Goal: Task Accomplishment & Management: Use online tool/utility

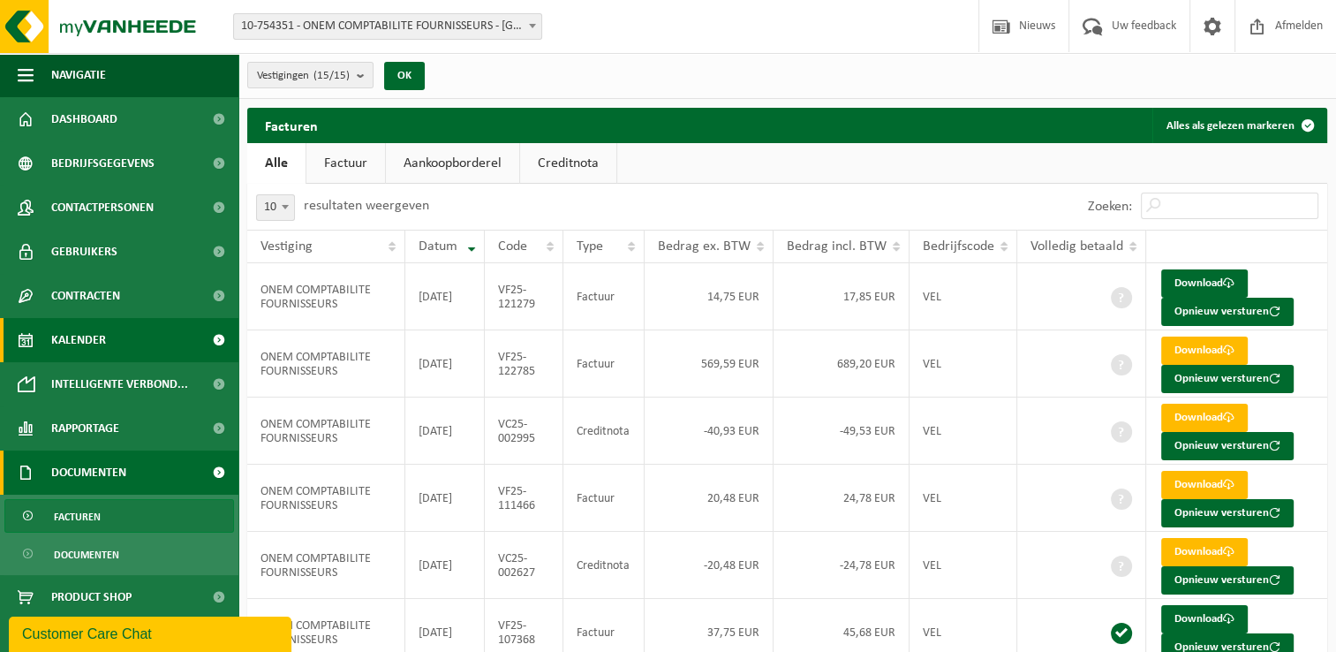
click at [130, 339] on link "Kalender" at bounding box center [119, 340] width 238 height 44
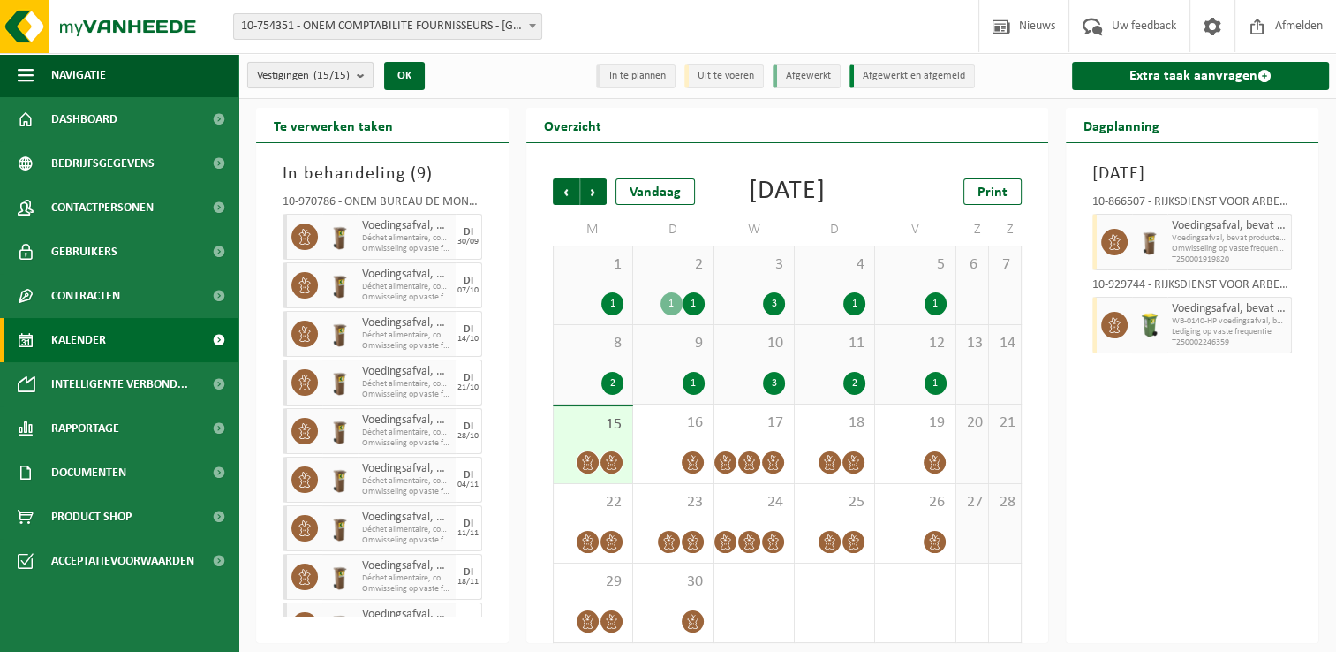
click at [339, 72] on count "(15/15)" at bounding box center [332, 75] width 36 height 11
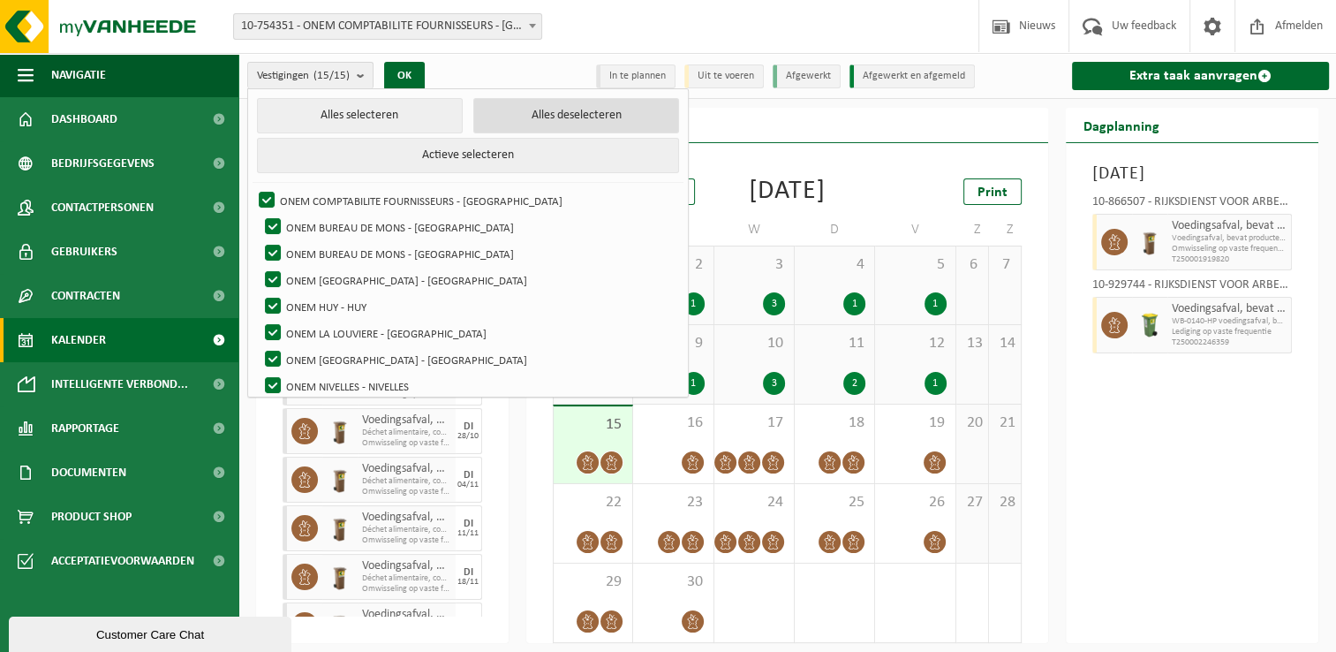
click at [509, 110] on button "Alles deselecteren" at bounding box center [576, 115] width 206 height 35
checkbox input "false"
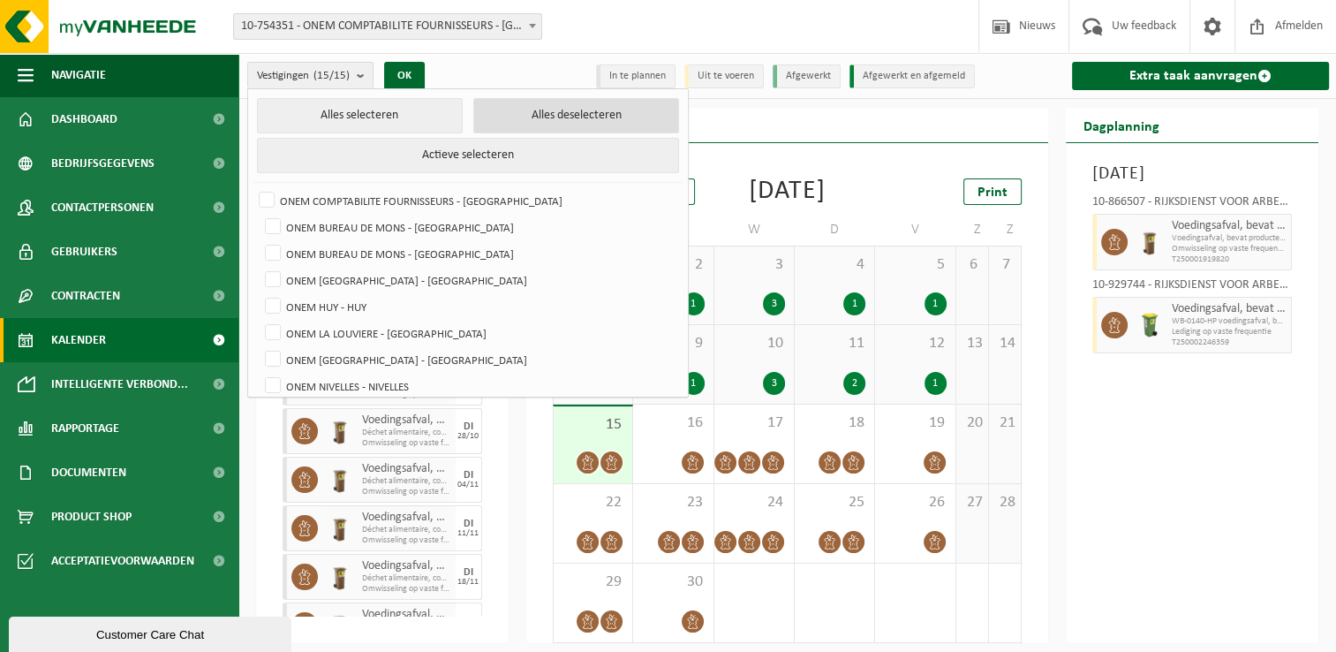
checkbox input "false"
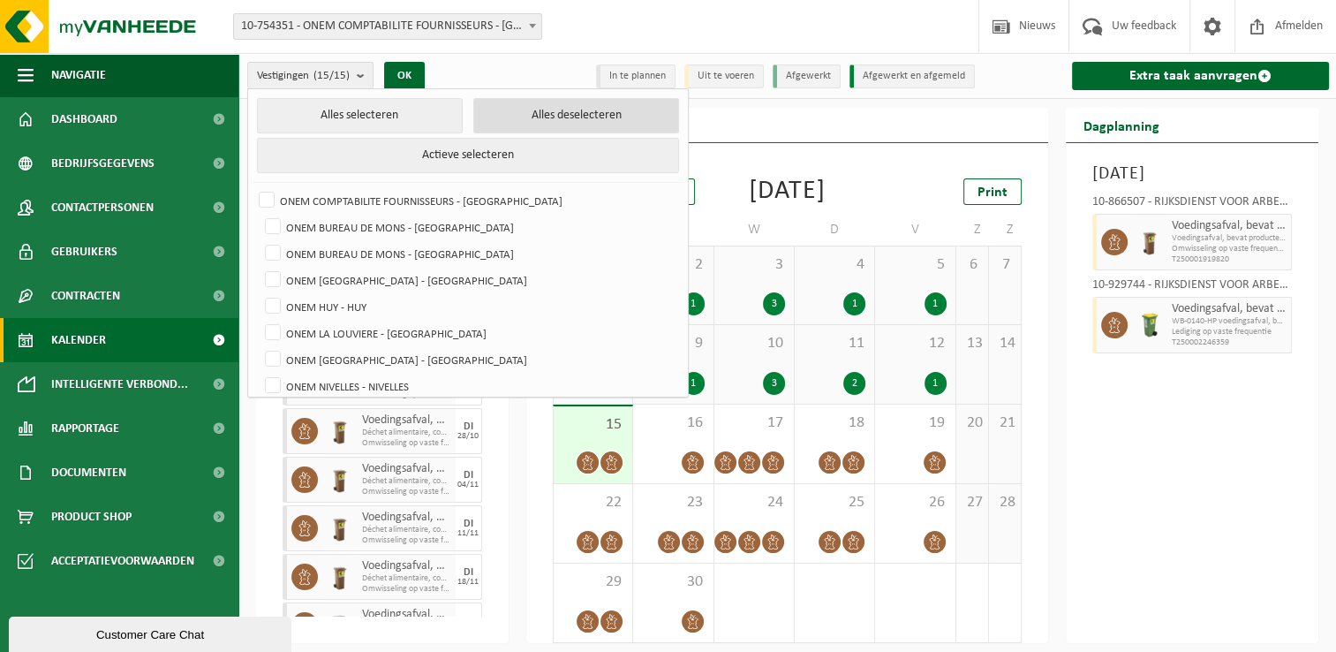
checkbox input "false"
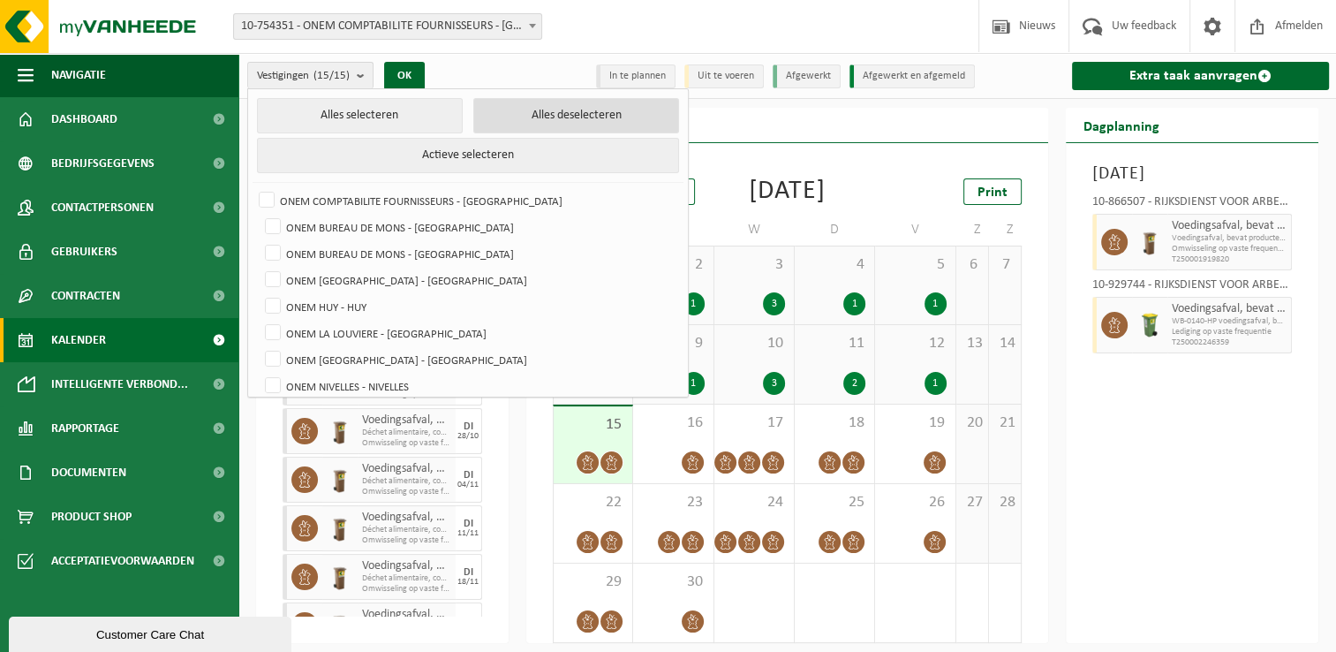
checkbox input "false"
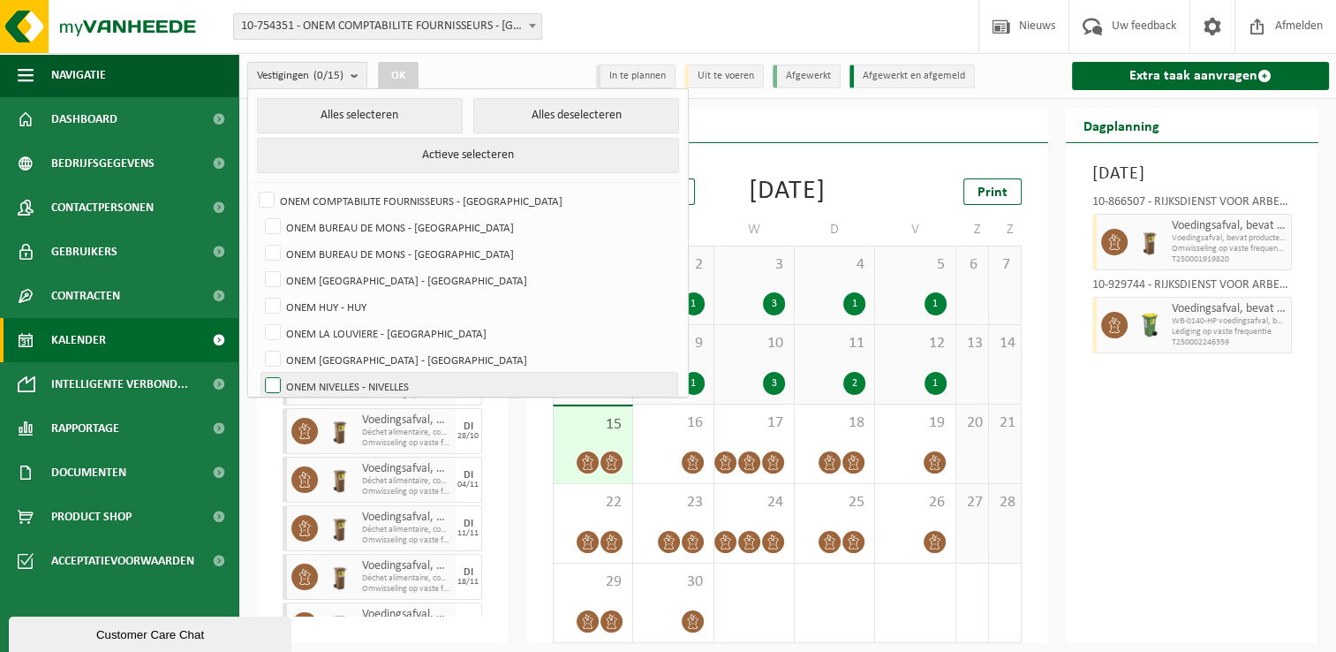
click at [401, 373] on label "ONEM NIVELLES - NIVELLES" at bounding box center [469, 386] width 416 height 26
click at [259, 373] on input "ONEM NIVELLES - NIVELLES" at bounding box center [258, 372] width 1 height 1
click at [408, 76] on button "OK" at bounding box center [398, 76] width 41 height 28
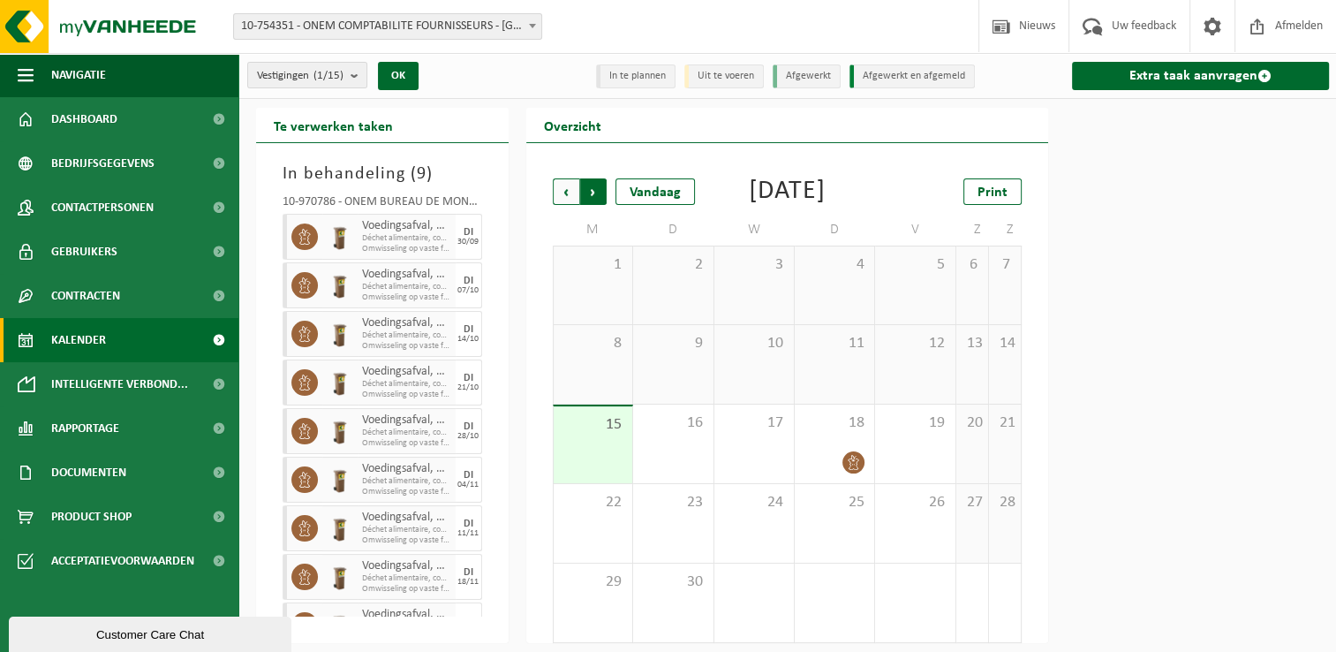
click at [562, 187] on span "Vorige" at bounding box center [566, 191] width 26 height 26
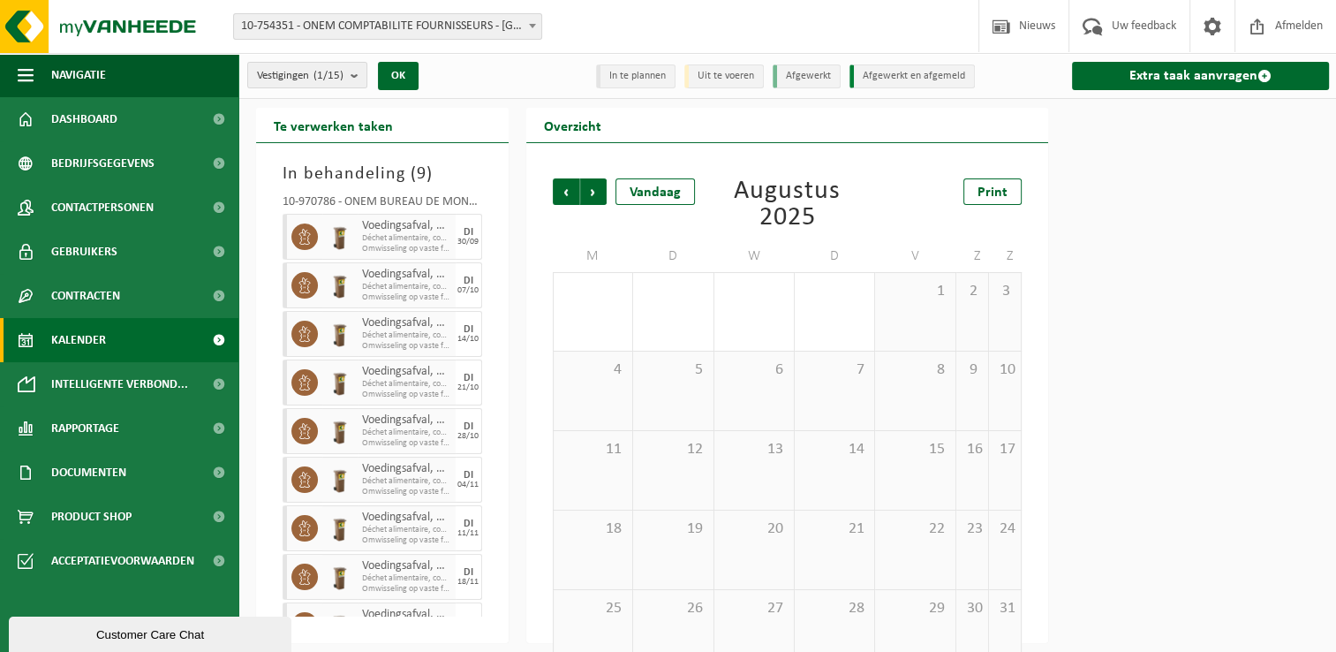
click at [562, 187] on span "Vorige" at bounding box center [566, 191] width 26 height 26
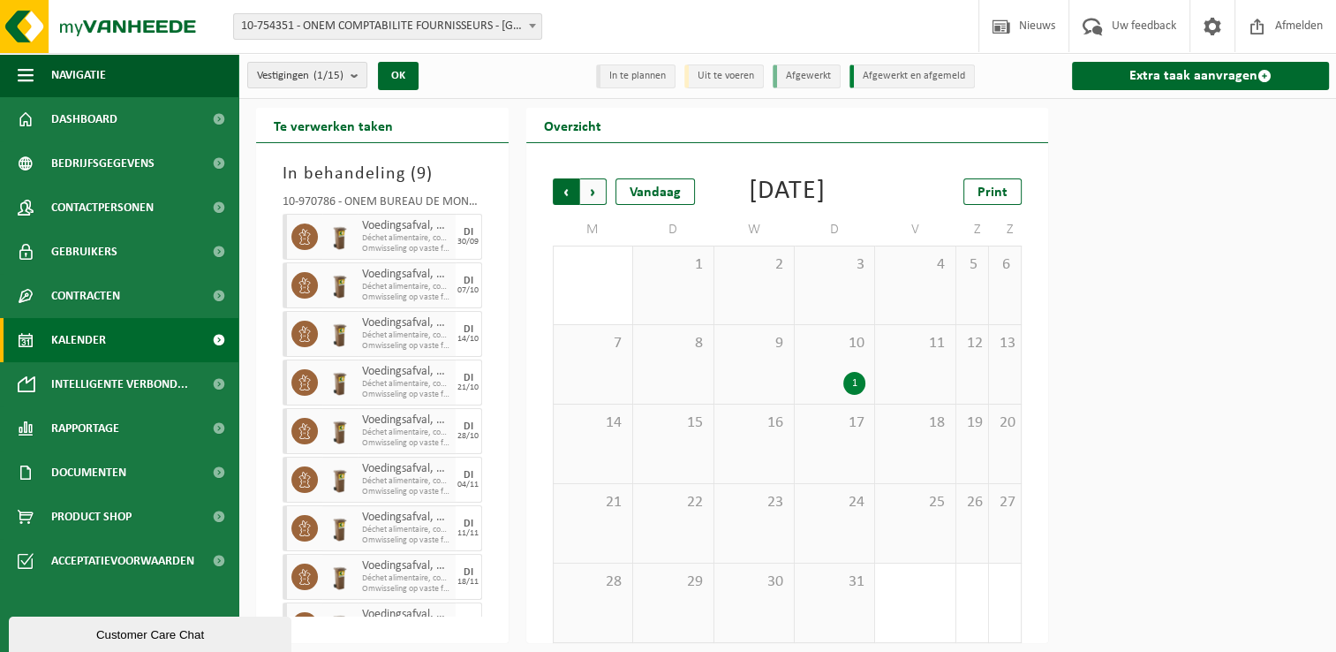
click at [594, 189] on span "Volgende" at bounding box center [593, 191] width 26 height 26
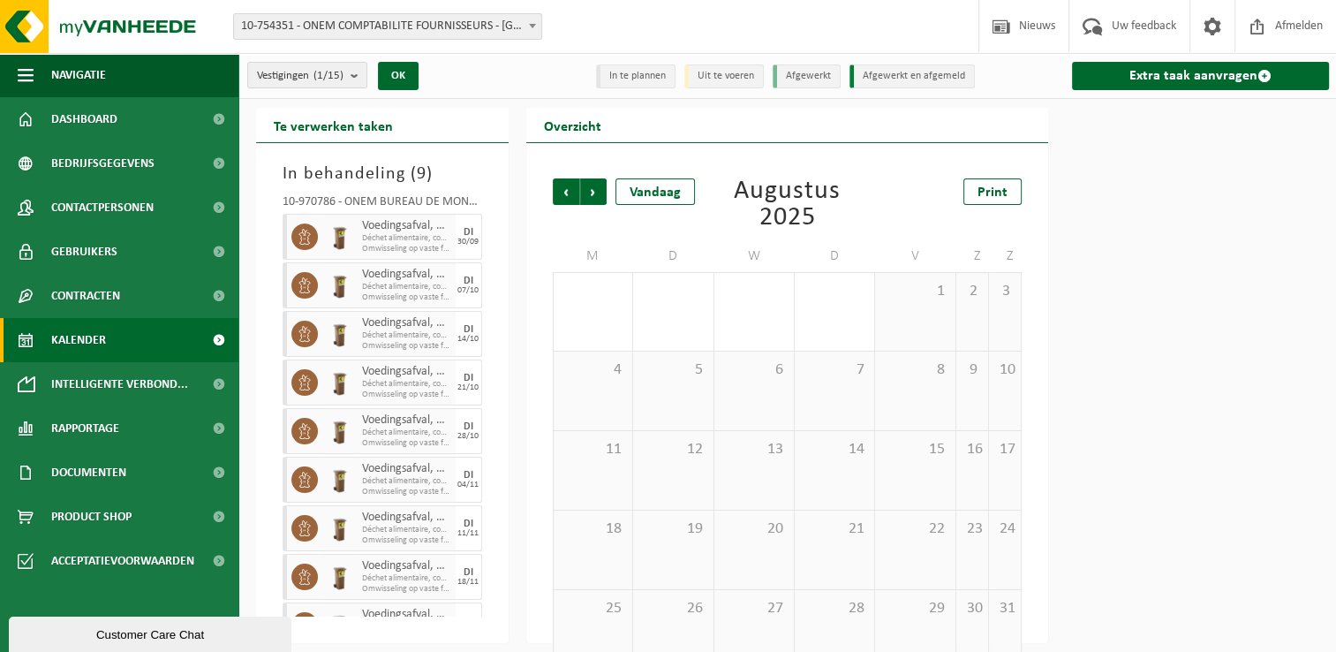
click at [594, 189] on span "Volgende" at bounding box center [593, 191] width 26 height 26
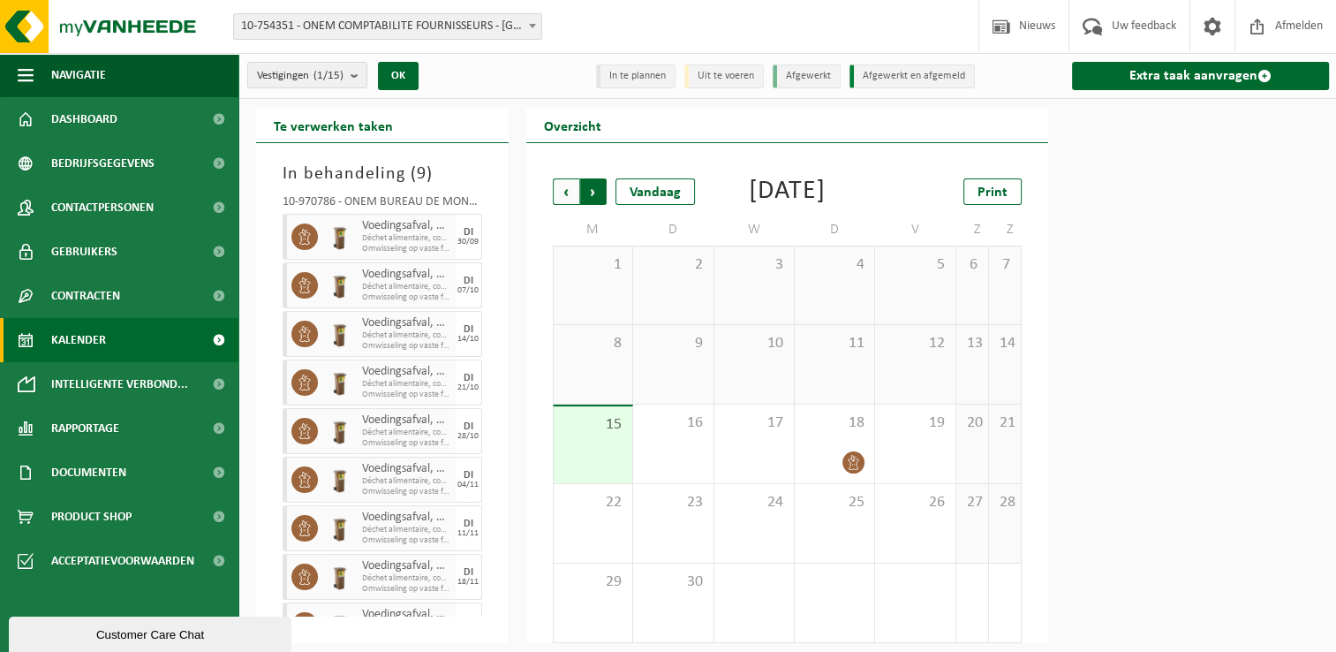
click at [562, 196] on span "Vorige" at bounding box center [566, 191] width 26 height 26
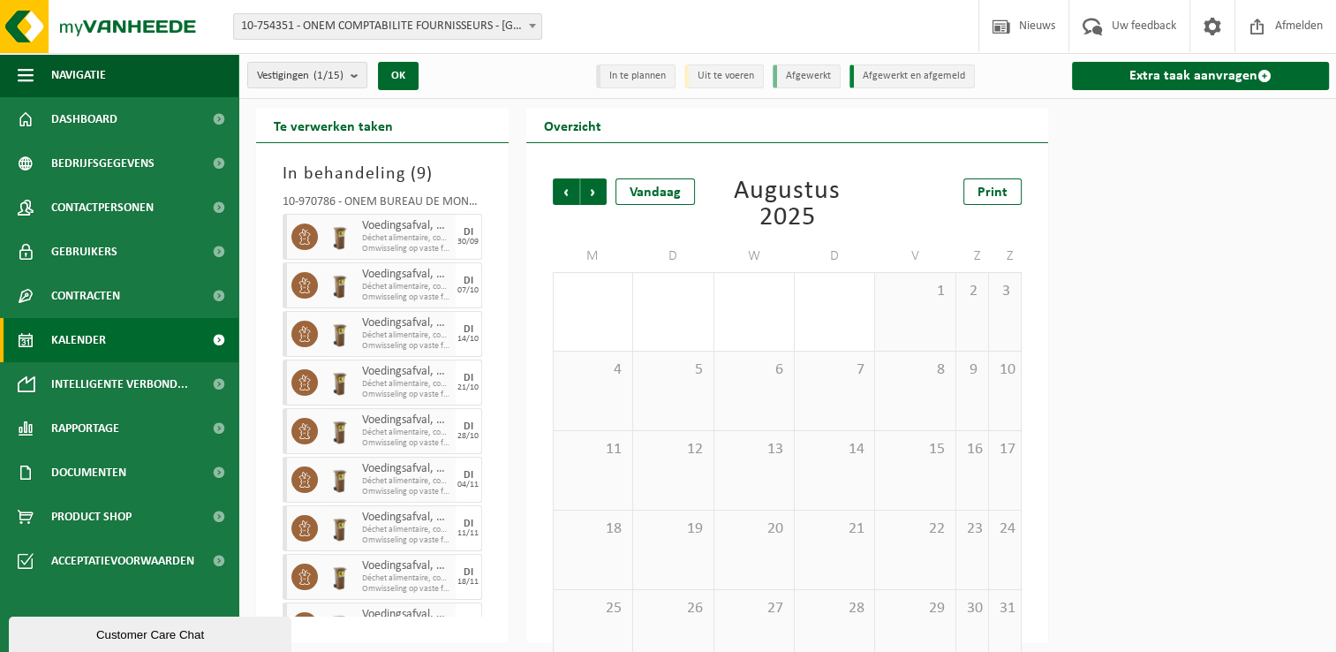
click at [562, 196] on span "Vorige" at bounding box center [566, 191] width 26 height 26
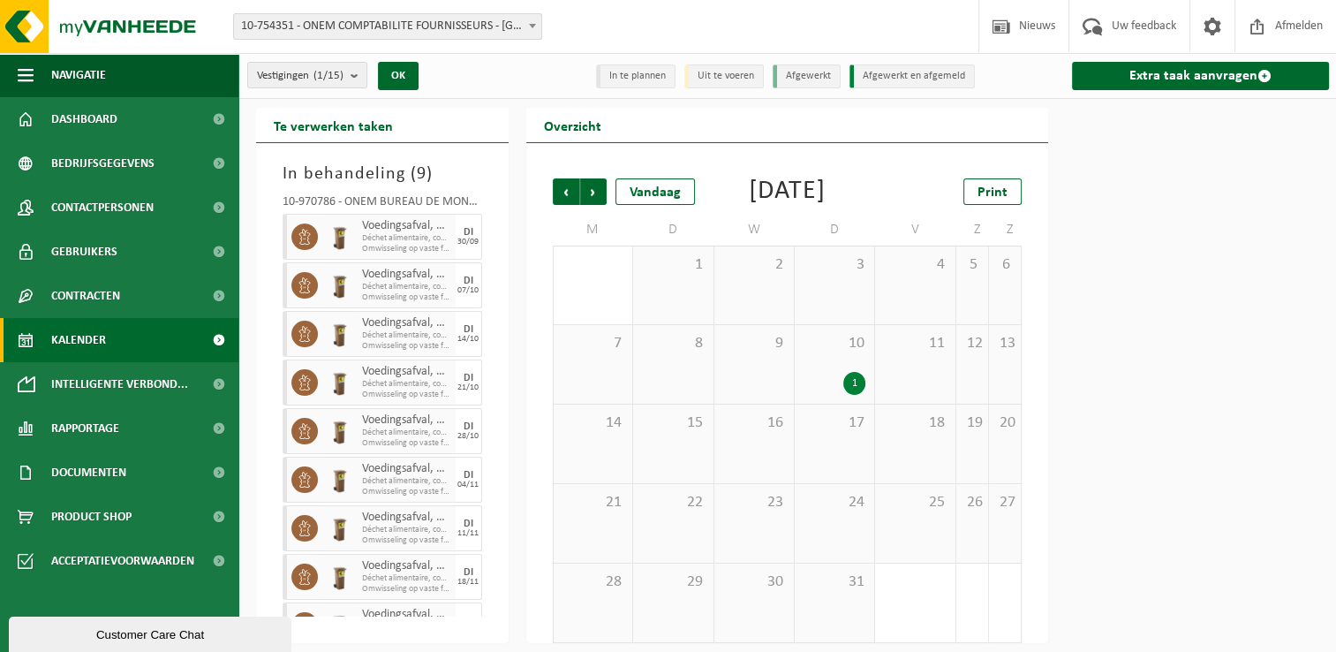
click at [562, 196] on span "Vorige" at bounding box center [566, 191] width 26 height 26
click at [599, 198] on span "Volgende" at bounding box center [593, 191] width 26 height 26
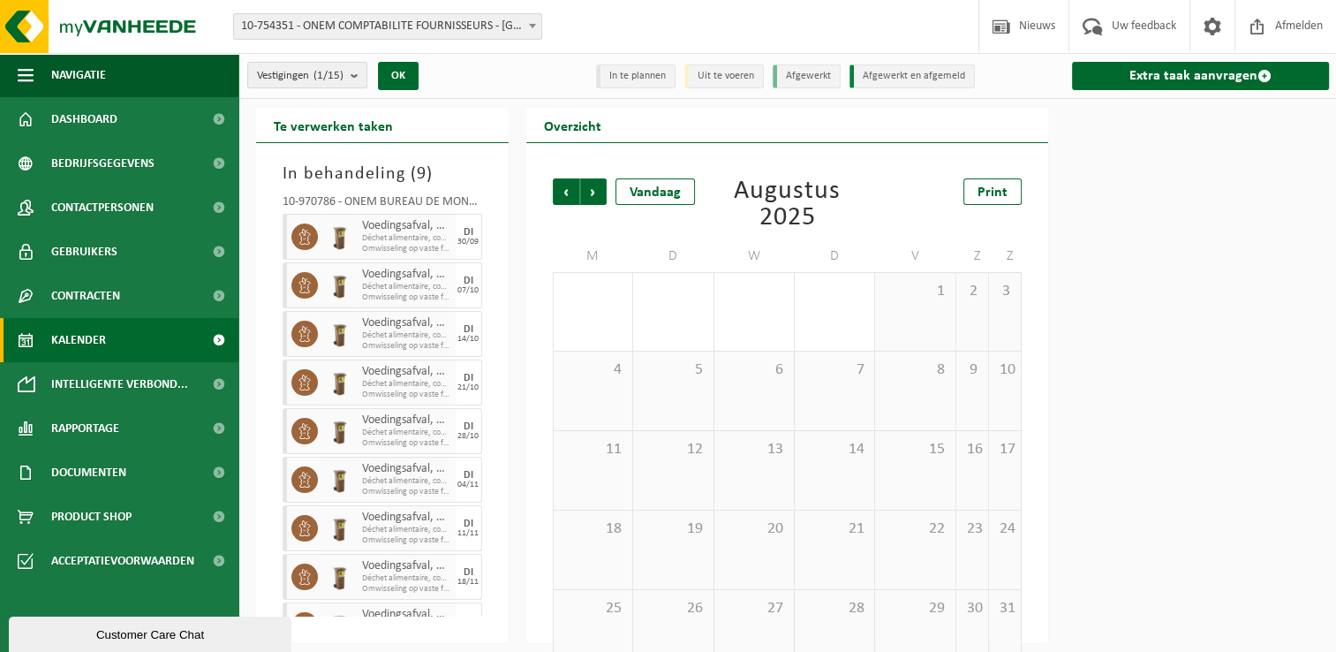
click at [599, 198] on span "Volgende" at bounding box center [593, 191] width 26 height 26
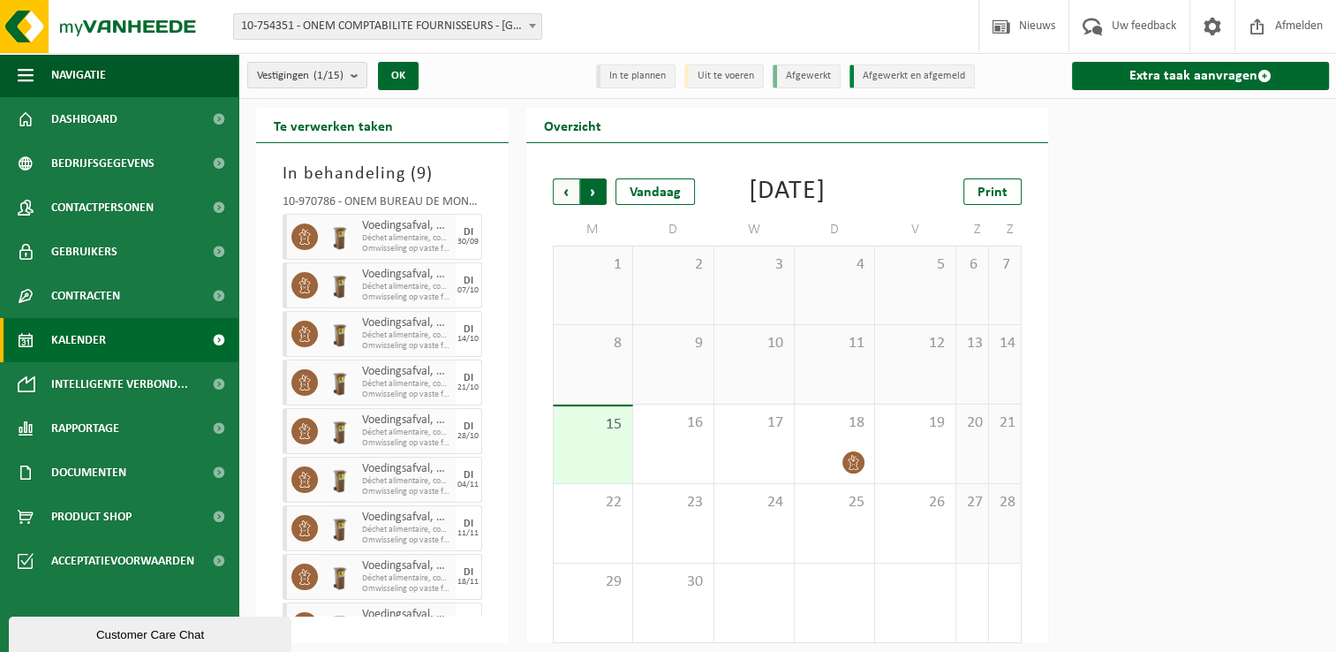
click at [570, 192] on span "Vorige" at bounding box center [566, 191] width 26 height 26
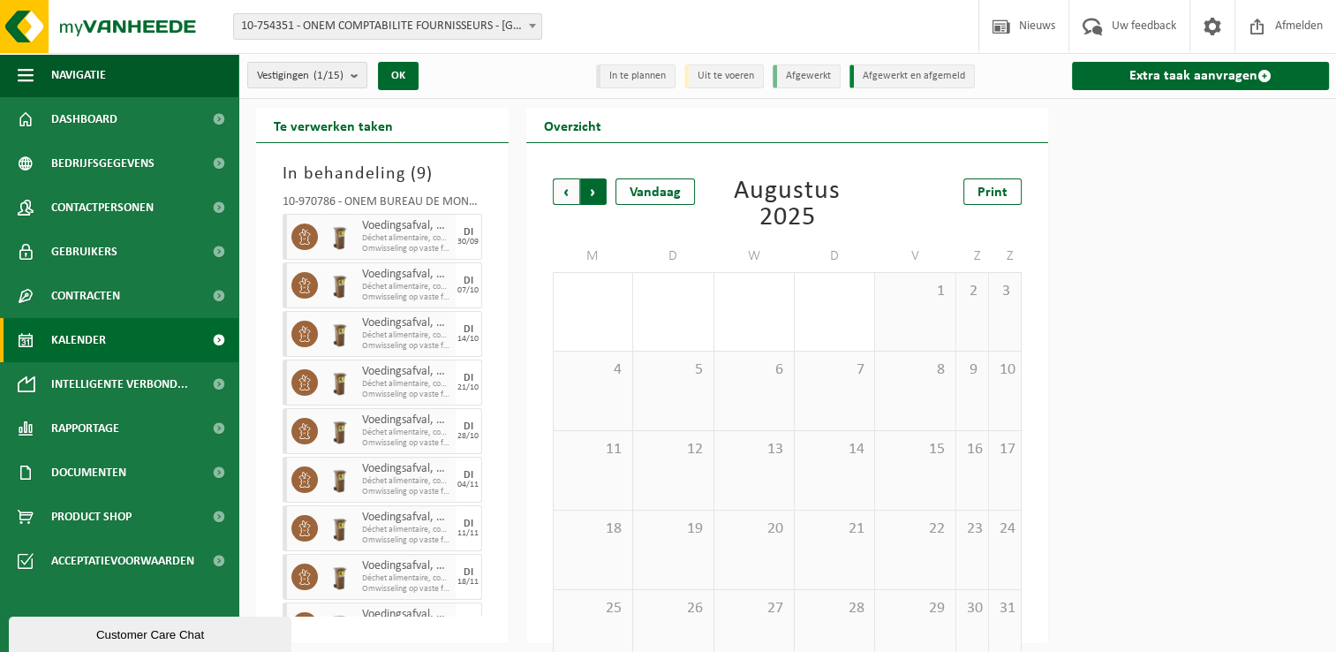
click at [570, 192] on span "Vorige" at bounding box center [566, 191] width 26 height 26
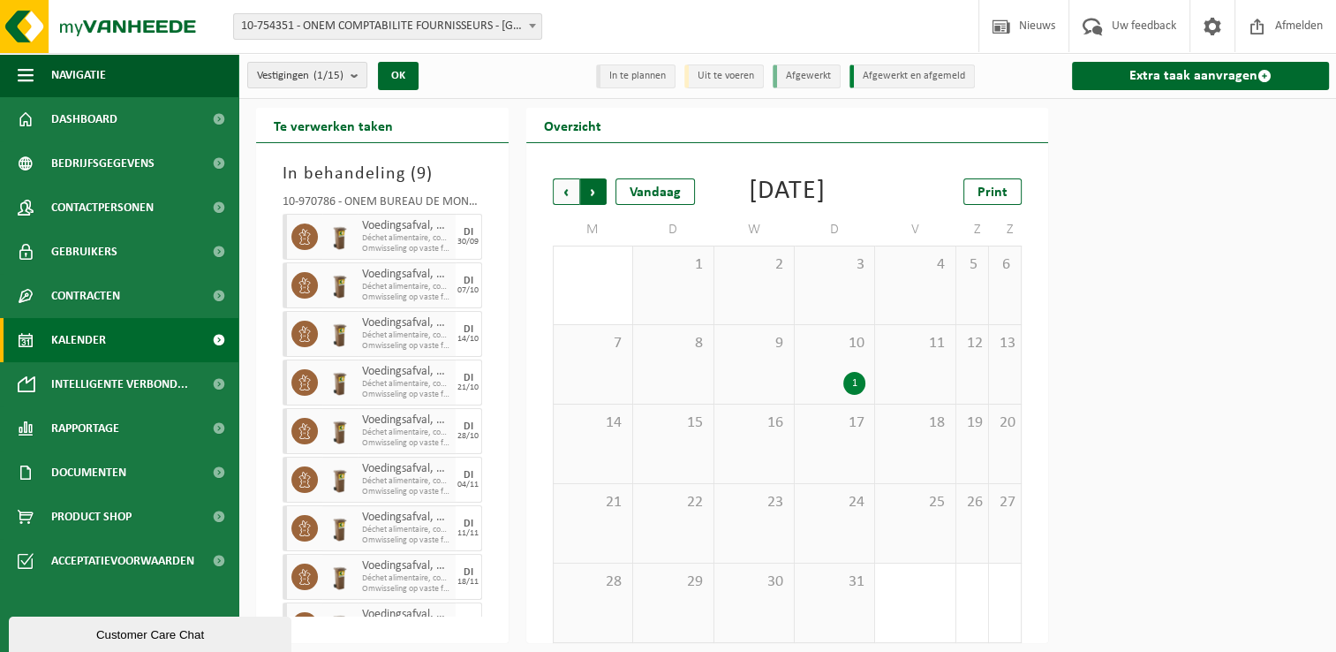
click at [566, 191] on span "Vorige" at bounding box center [566, 191] width 26 height 26
click at [586, 189] on span "Volgende" at bounding box center [593, 191] width 26 height 26
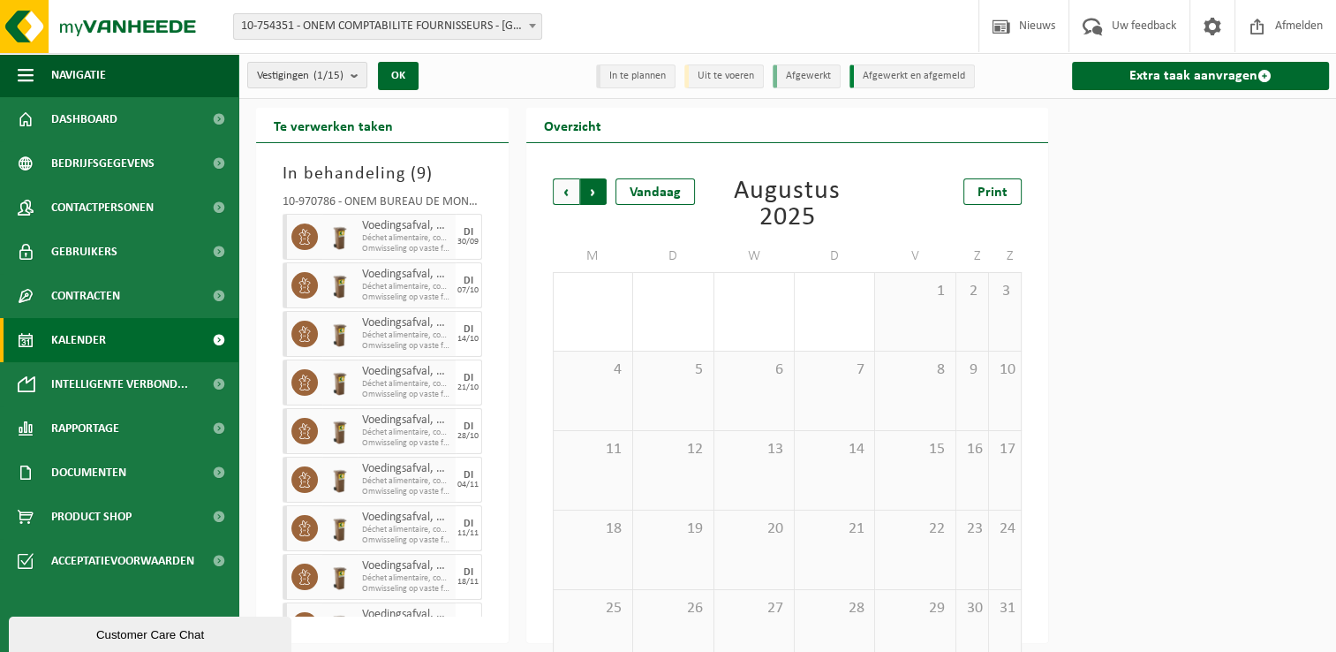
click at [569, 184] on span "Vorige" at bounding box center [566, 191] width 26 height 26
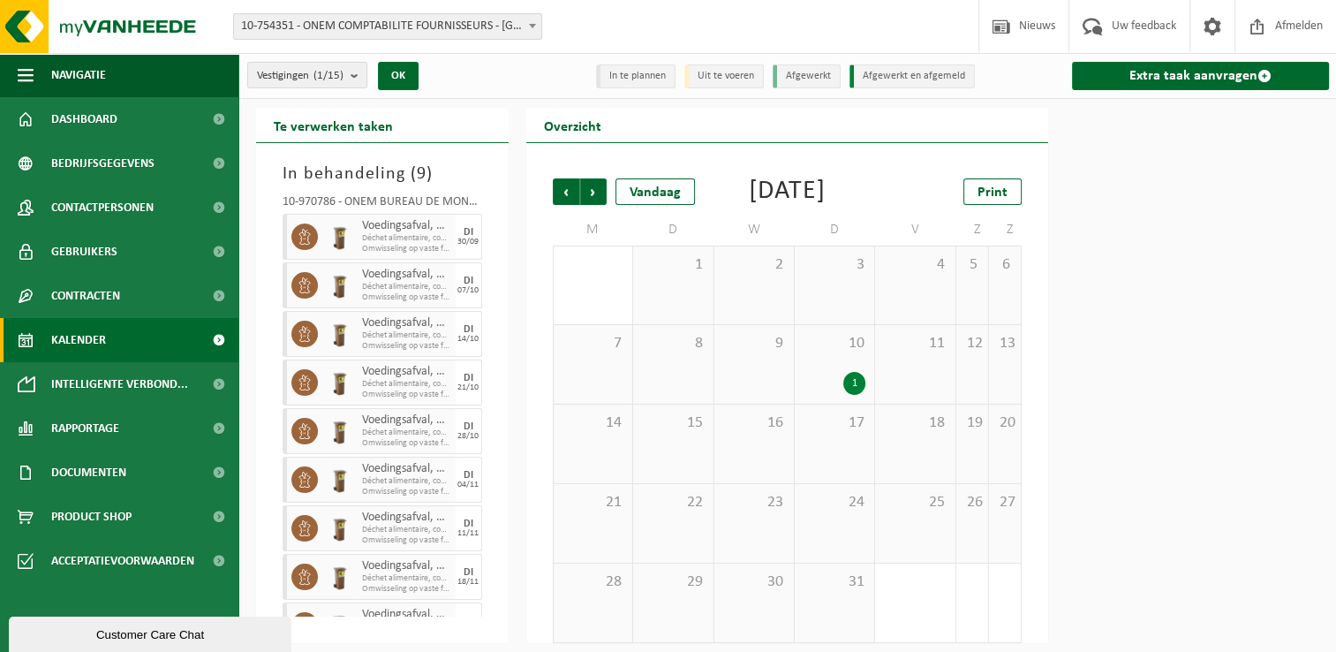
click at [569, 184] on span "Vorige" at bounding box center [566, 191] width 26 height 26
click at [594, 185] on span "Volgende" at bounding box center [593, 191] width 26 height 26
click at [600, 193] on span "Volgende" at bounding box center [593, 191] width 26 height 26
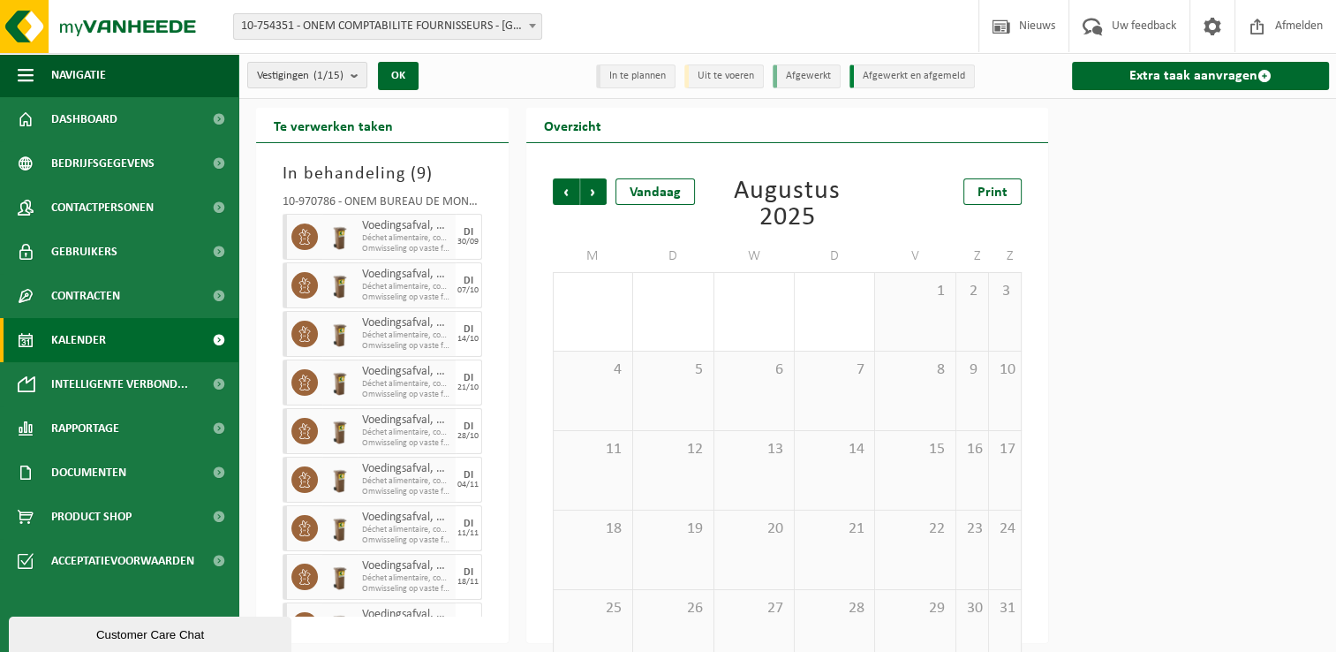
click at [600, 193] on span "Volgende" at bounding box center [593, 191] width 26 height 26
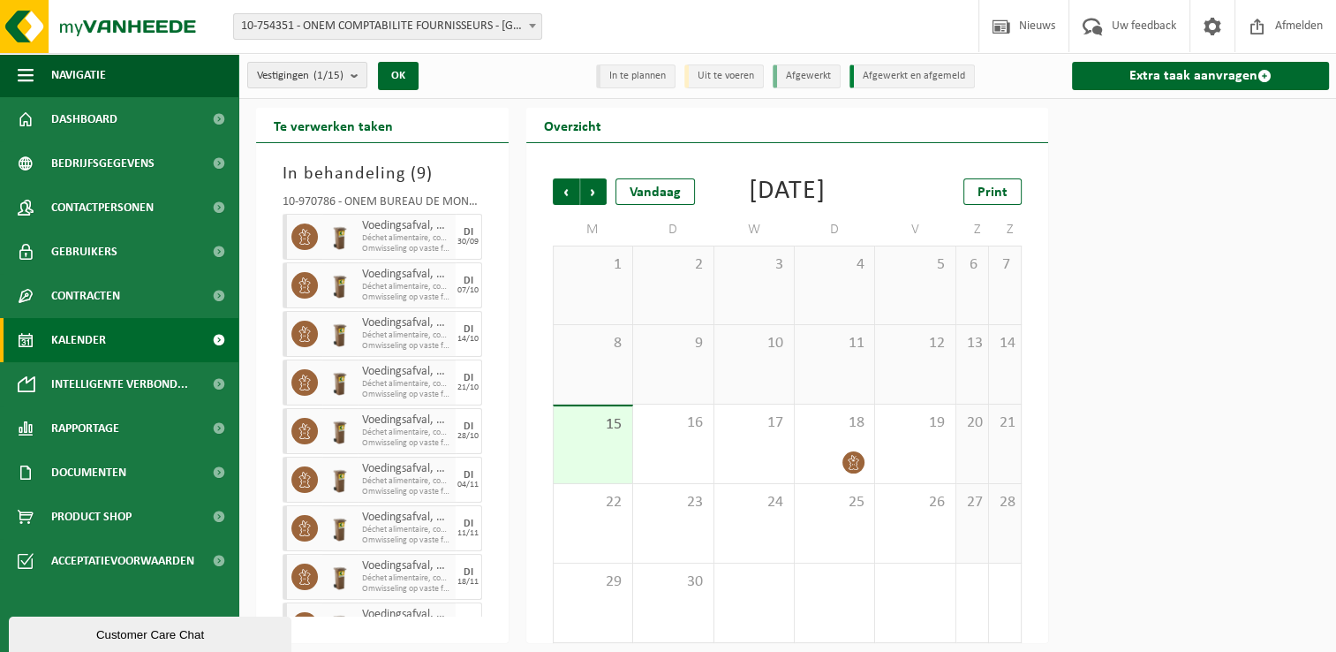
click at [600, 193] on span "Volgende" at bounding box center [593, 191] width 26 height 26
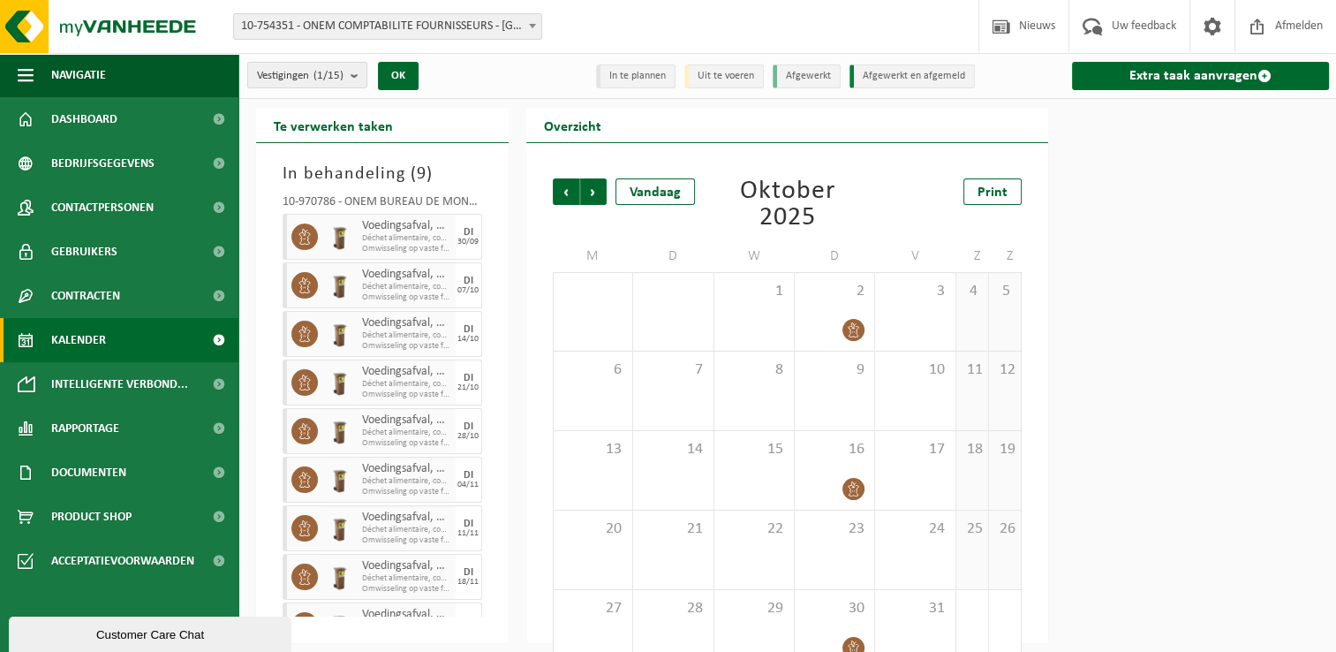
scroll to position [34, 0]
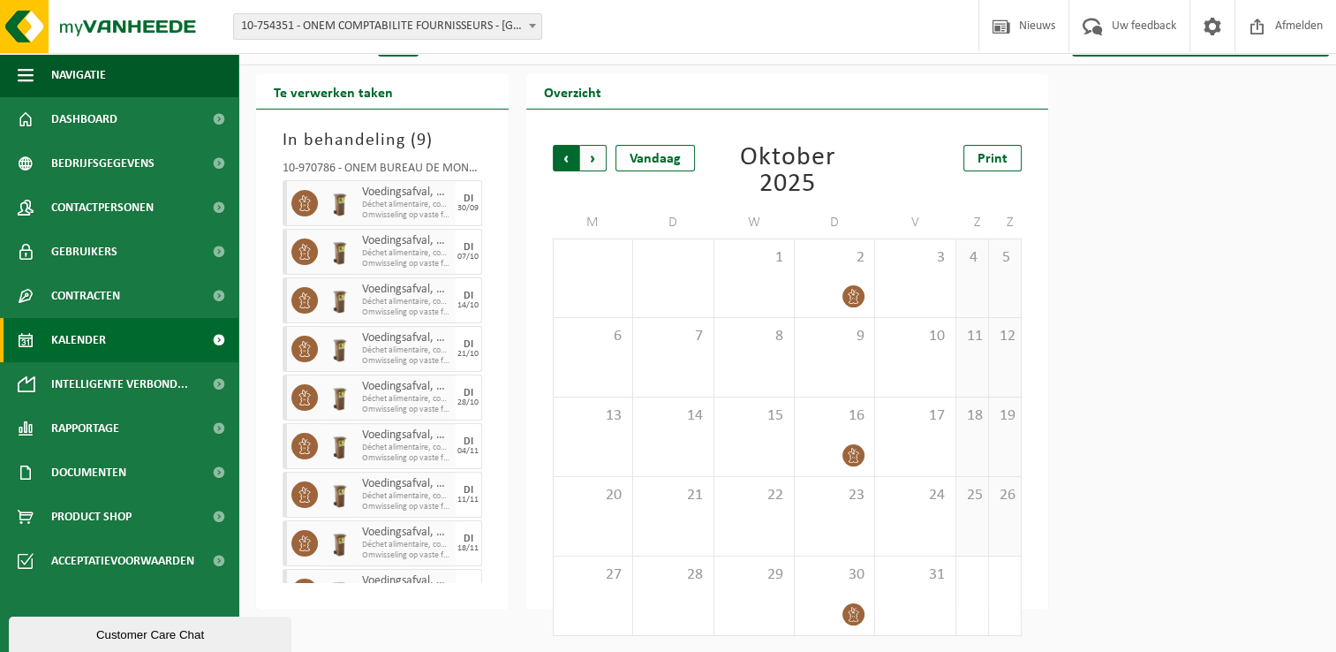
click at [588, 163] on span "Volgende" at bounding box center [593, 158] width 26 height 26
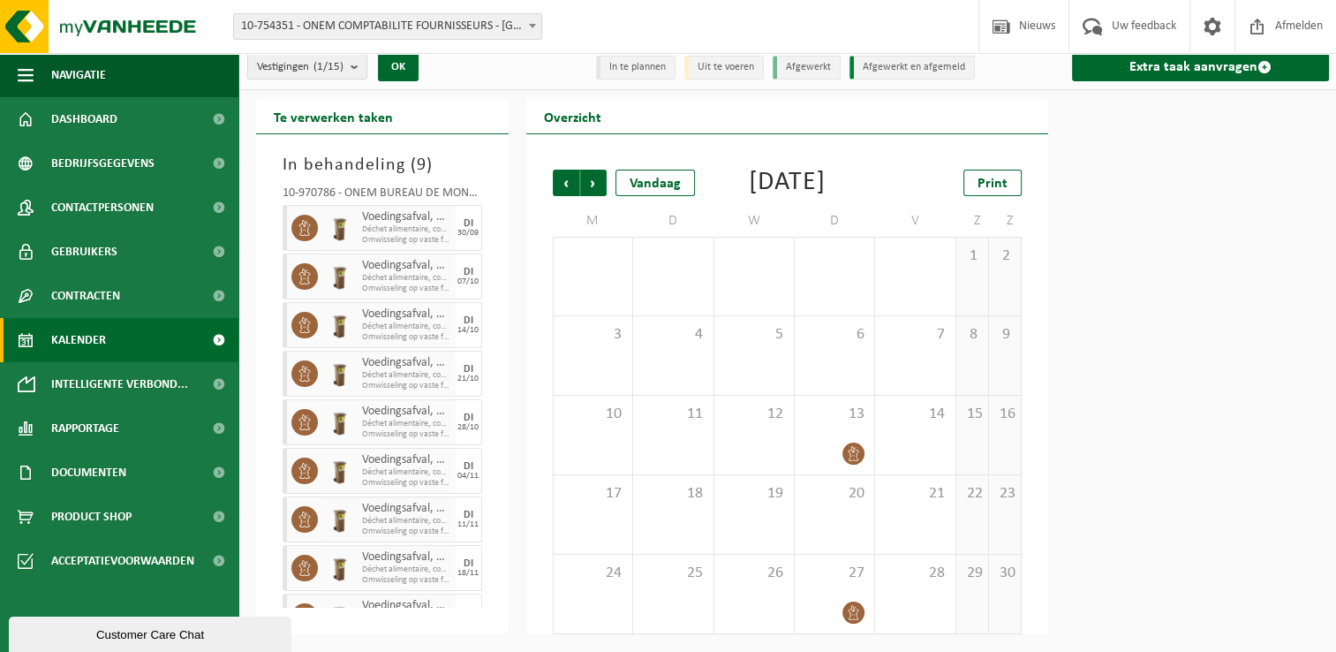
click at [588, 170] on span "Volgende" at bounding box center [593, 183] width 26 height 26
click at [557, 170] on span "Vorige" at bounding box center [566, 183] width 26 height 26
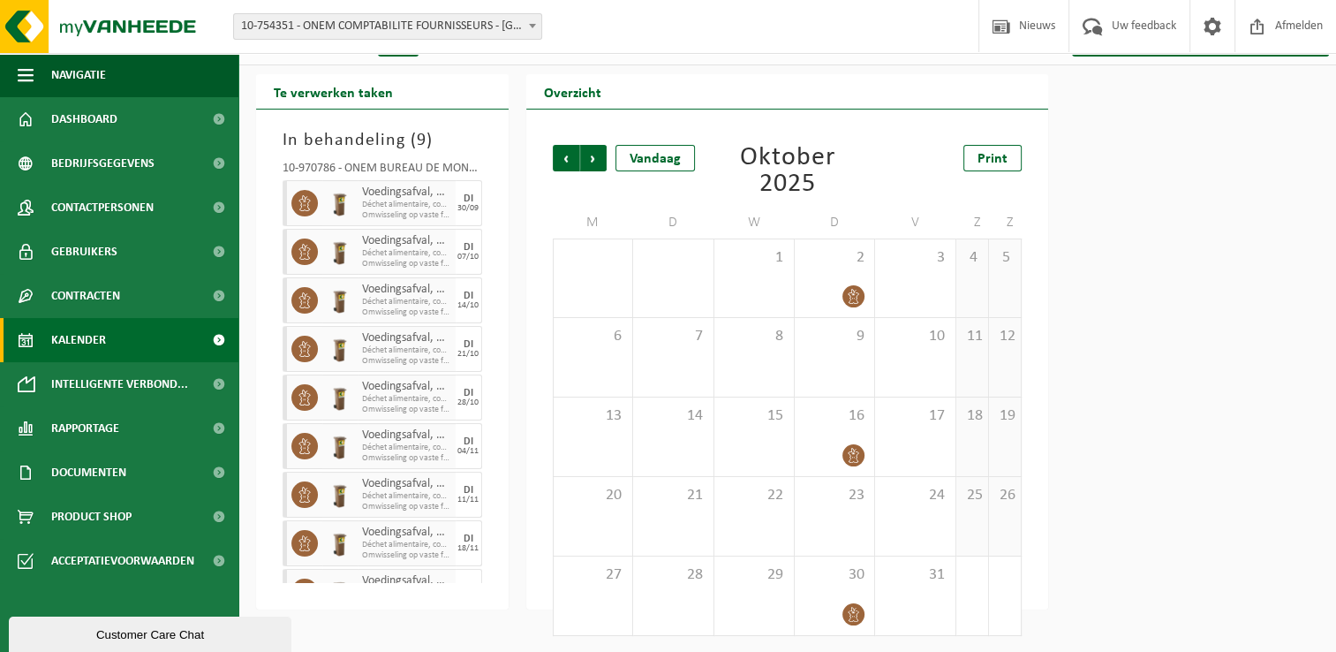
click at [557, 162] on span "Vorige" at bounding box center [566, 158] width 26 height 26
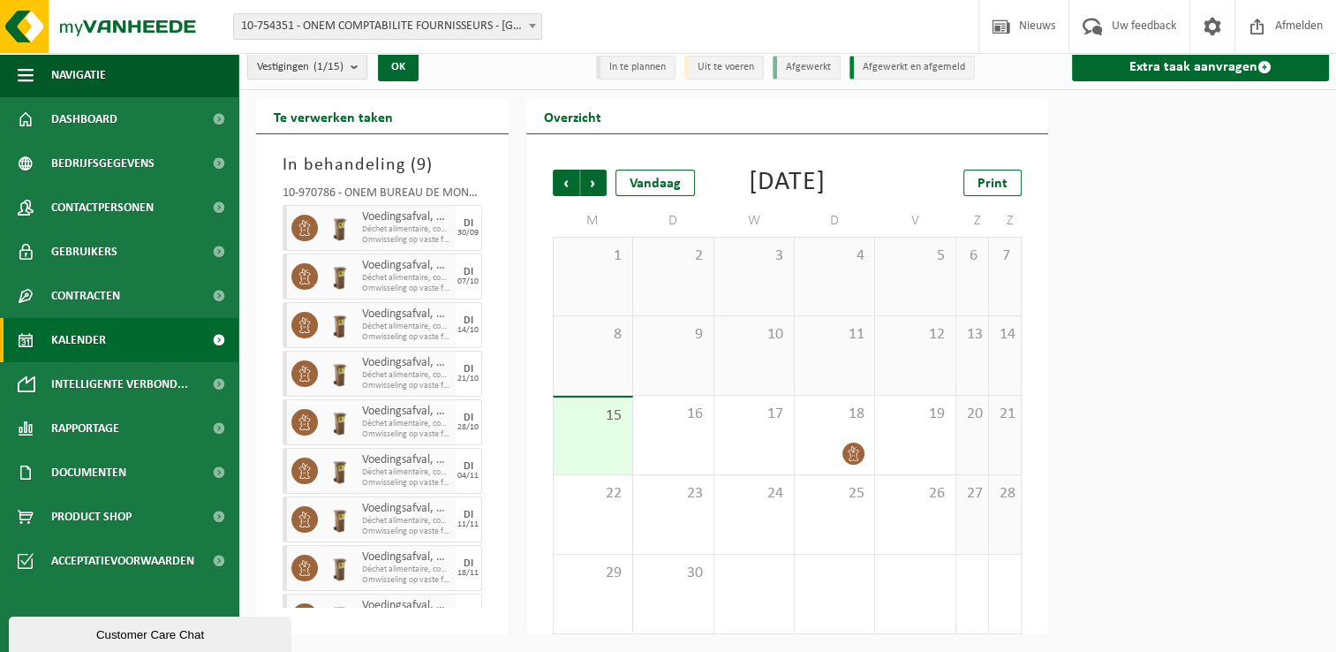
click at [557, 170] on span "Vorige" at bounding box center [566, 183] width 26 height 26
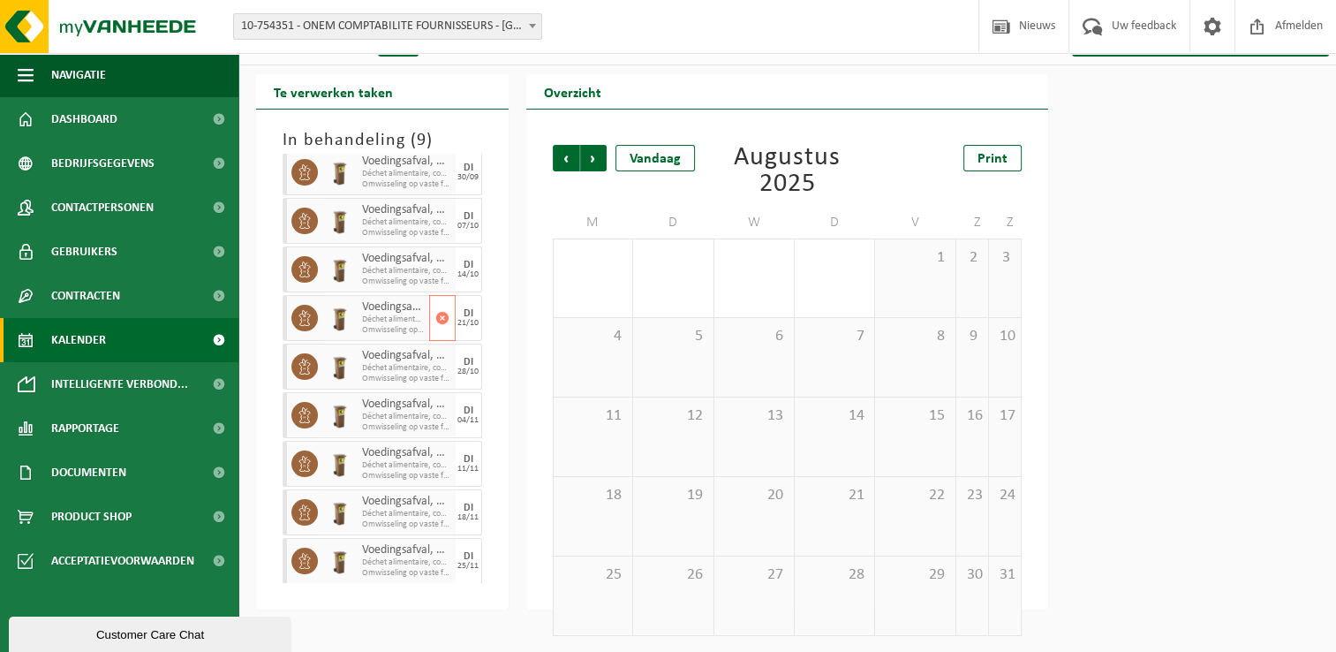
scroll to position [0, 0]
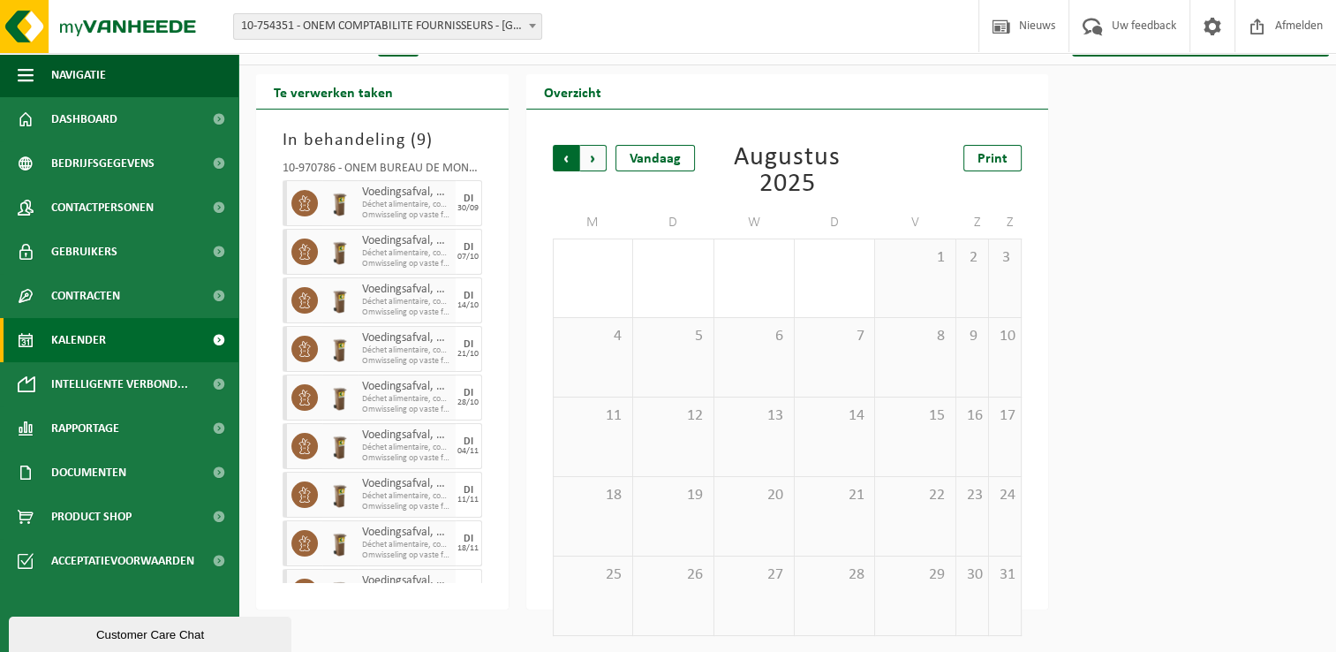
click at [594, 161] on span "Volgende" at bounding box center [593, 158] width 26 height 26
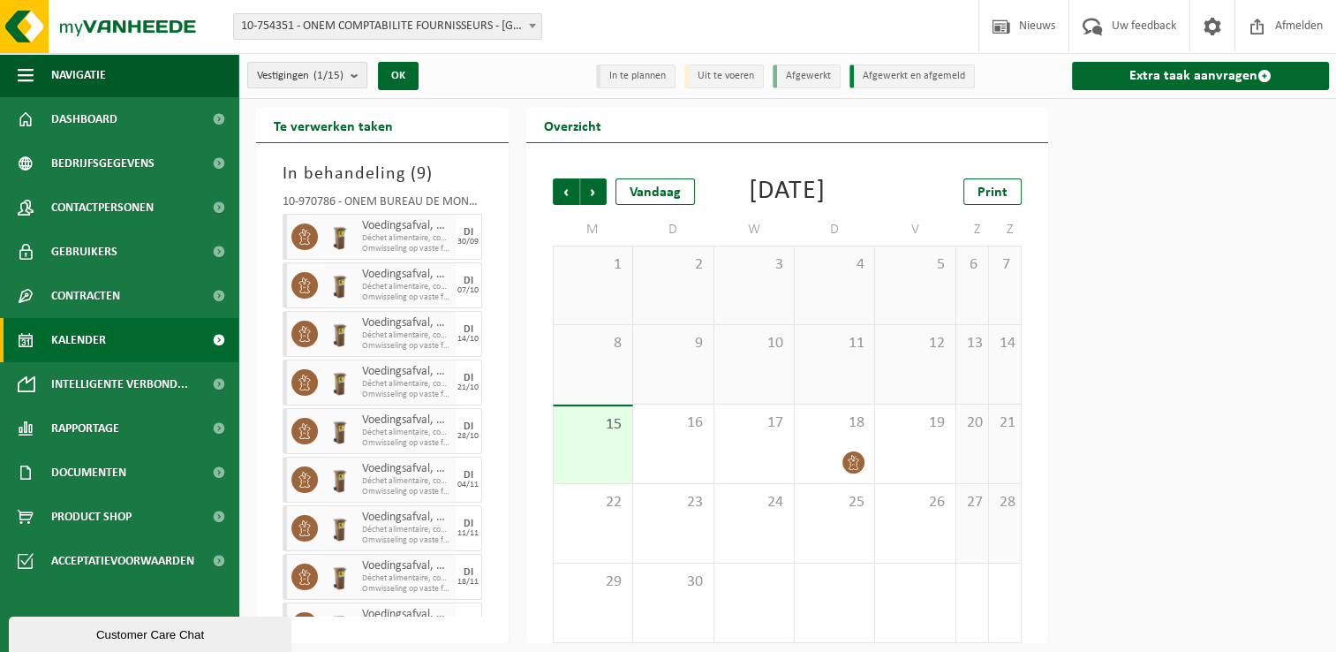
click at [327, 74] on count "(1/15)" at bounding box center [329, 75] width 30 height 11
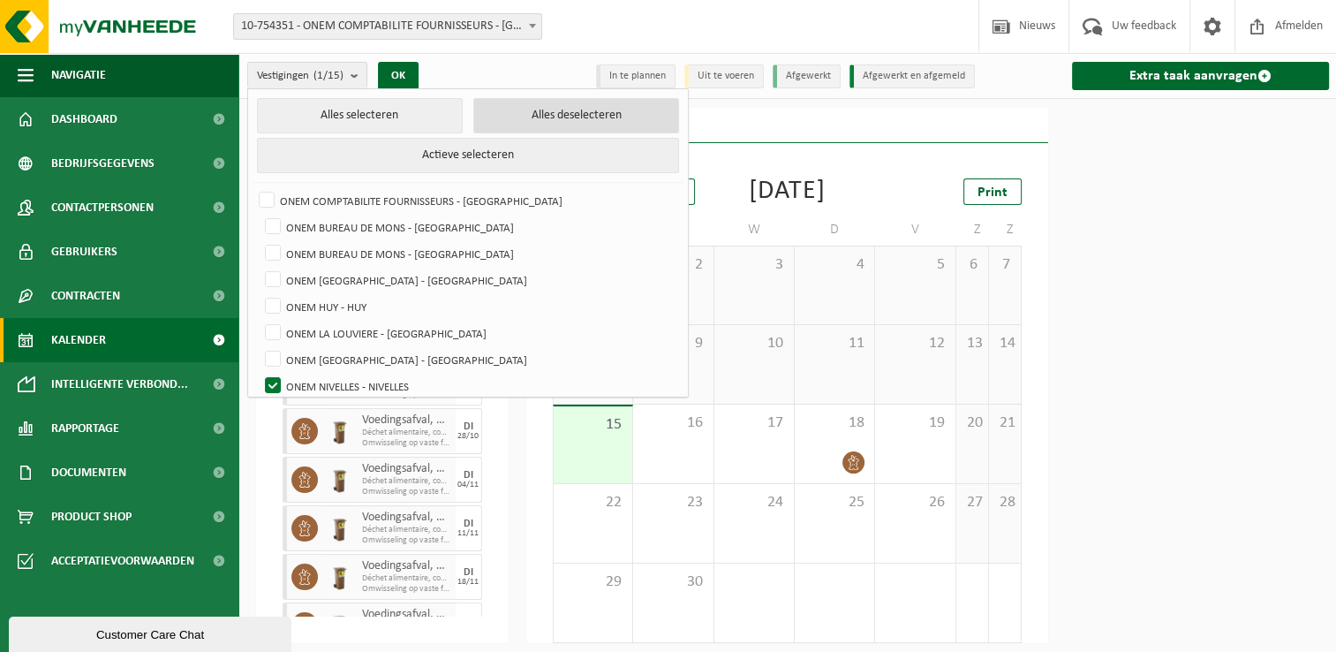
click at [490, 104] on button "Alles deselecteren" at bounding box center [576, 115] width 206 height 35
checkbox input "false"
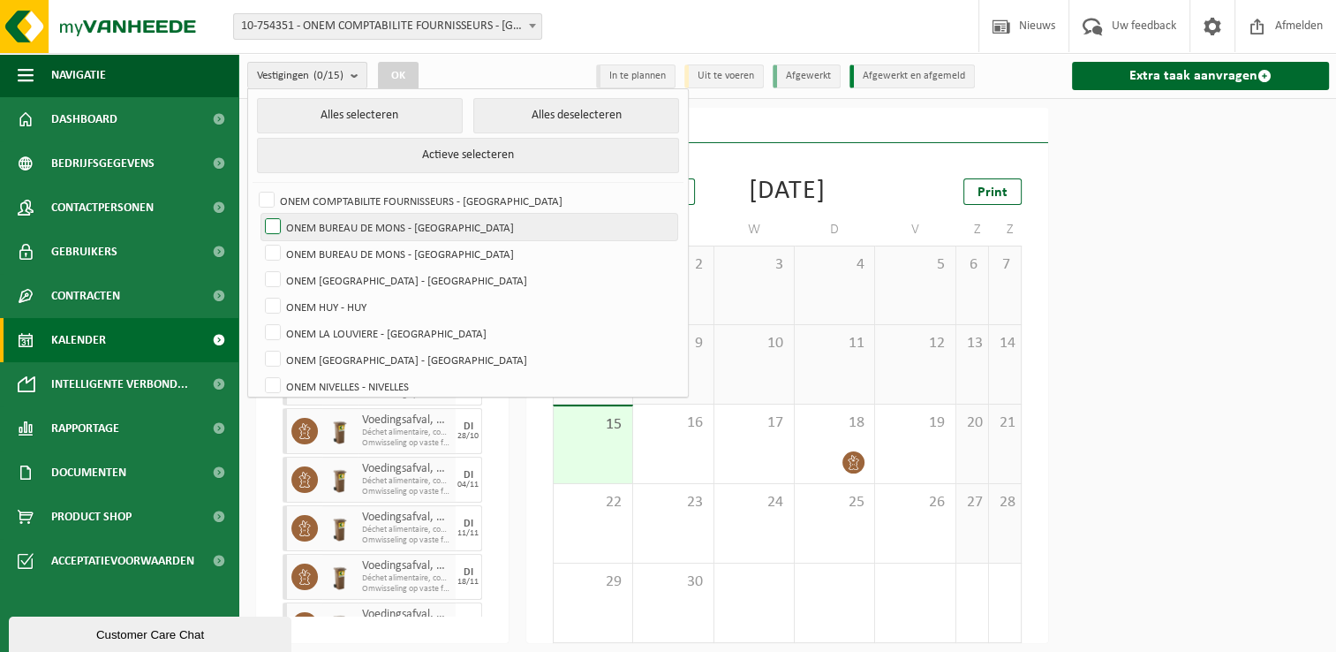
click at [435, 221] on label "ONEM BUREAU DE MONS - [GEOGRAPHIC_DATA]" at bounding box center [469, 227] width 416 height 26
click at [259, 214] on input "ONEM BUREAU DE MONS - [GEOGRAPHIC_DATA]" at bounding box center [258, 213] width 1 height 1
checkbox input "true"
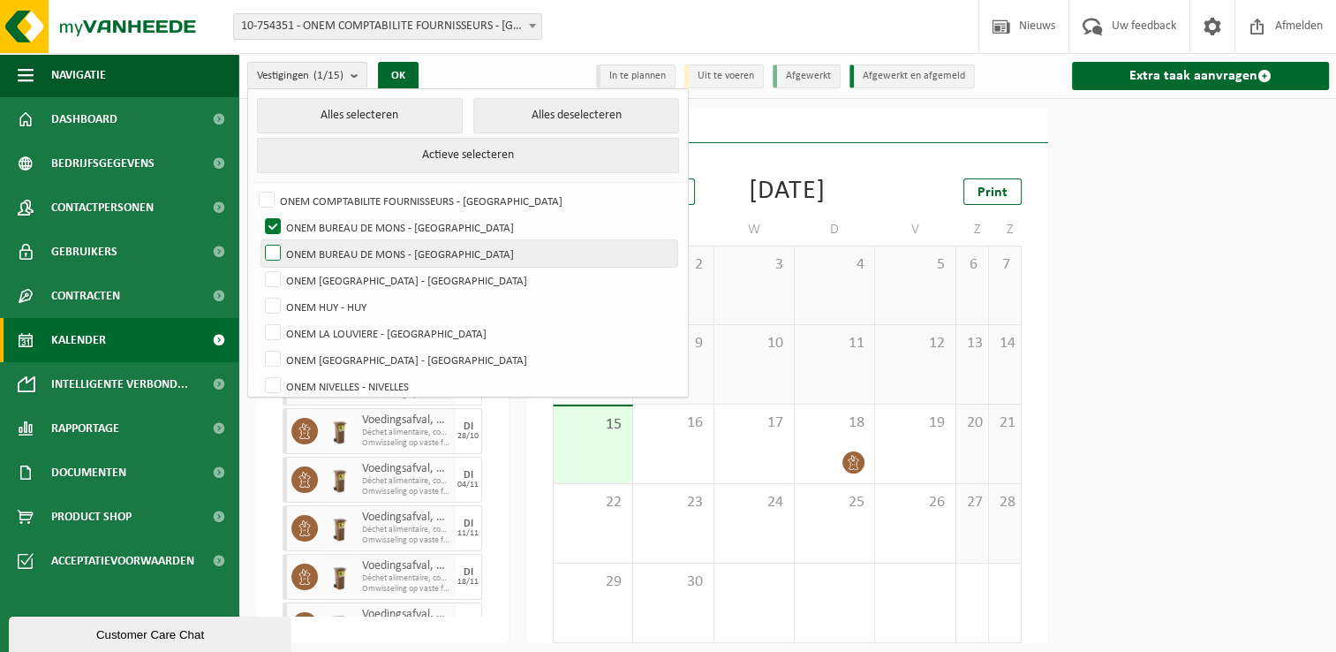
click at [425, 245] on label "ONEM BUREAU DE MONS - [GEOGRAPHIC_DATA]" at bounding box center [469, 253] width 416 height 26
click at [259, 240] on input "ONEM BUREAU DE MONS - [GEOGRAPHIC_DATA]" at bounding box center [258, 239] width 1 height 1
checkbox input "true"
click at [404, 69] on button "OK" at bounding box center [398, 76] width 41 height 28
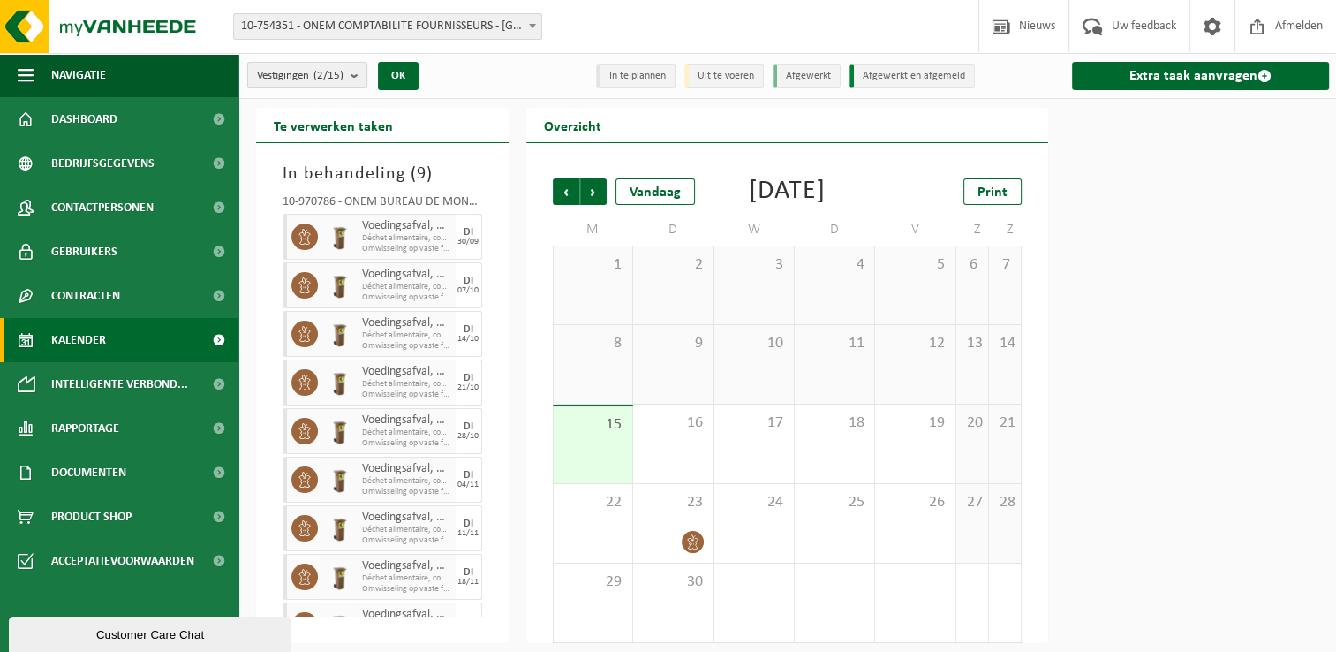
click at [343, 75] on count "(2/15)" at bounding box center [329, 75] width 30 height 11
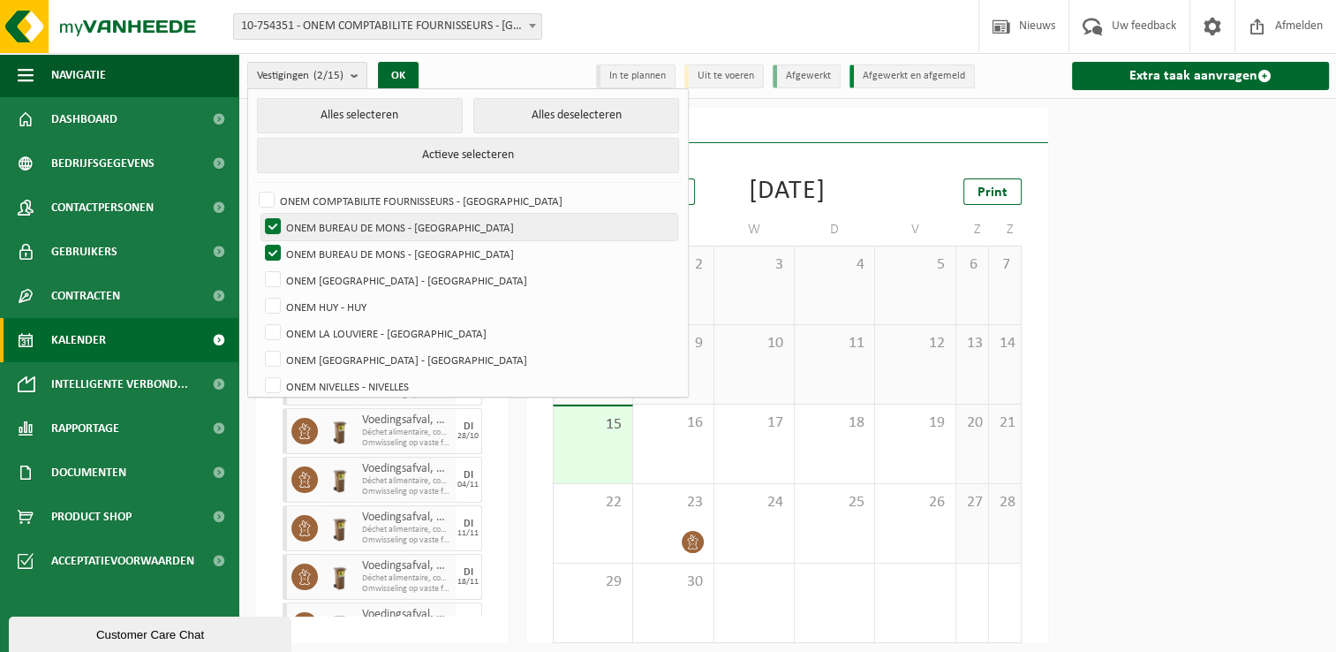
click at [365, 231] on label "ONEM BUREAU DE MONS - [GEOGRAPHIC_DATA]" at bounding box center [469, 227] width 416 height 26
click at [259, 214] on input "ONEM BUREAU DE MONS - [GEOGRAPHIC_DATA]" at bounding box center [258, 213] width 1 height 1
checkbox input "false"
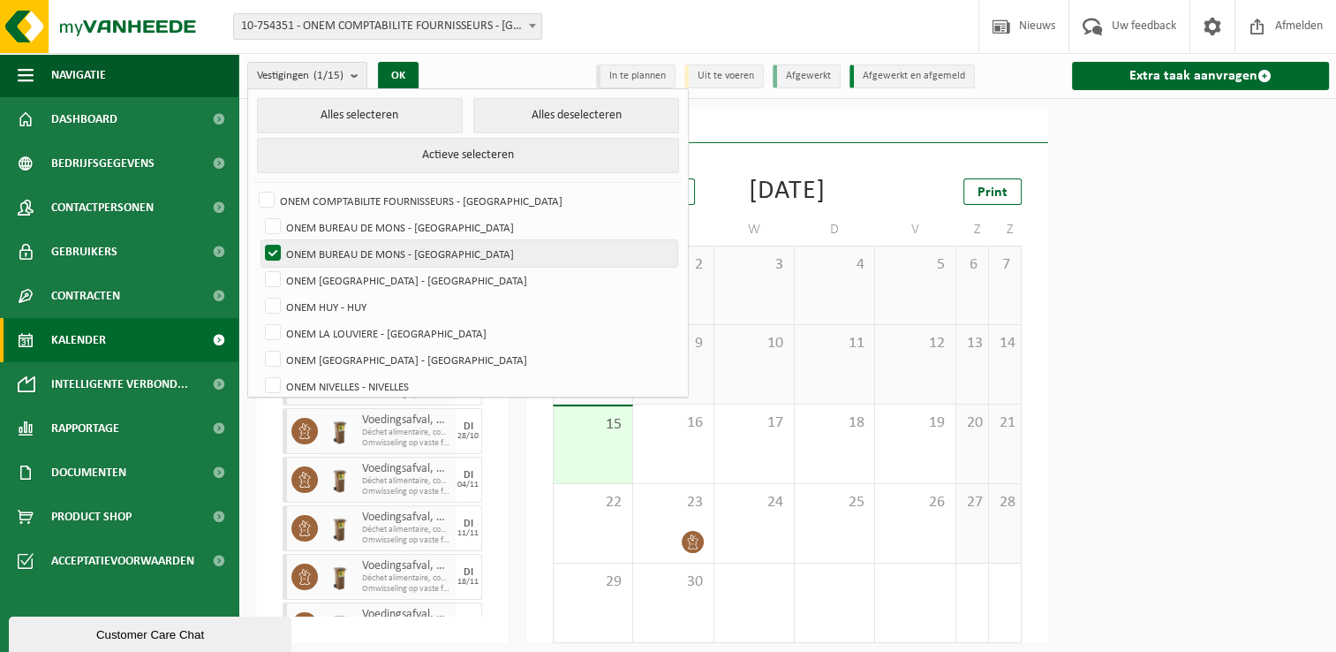
click at [356, 243] on label "ONEM BUREAU DE MONS - [GEOGRAPHIC_DATA]" at bounding box center [469, 253] width 416 height 26
click at [259, 240] on input "ONEM BUREAU DE MONS - [GEOGRAPHIC_DATA]" at bounding box center [258, 239] width 1 height 1
checkbox input "false"
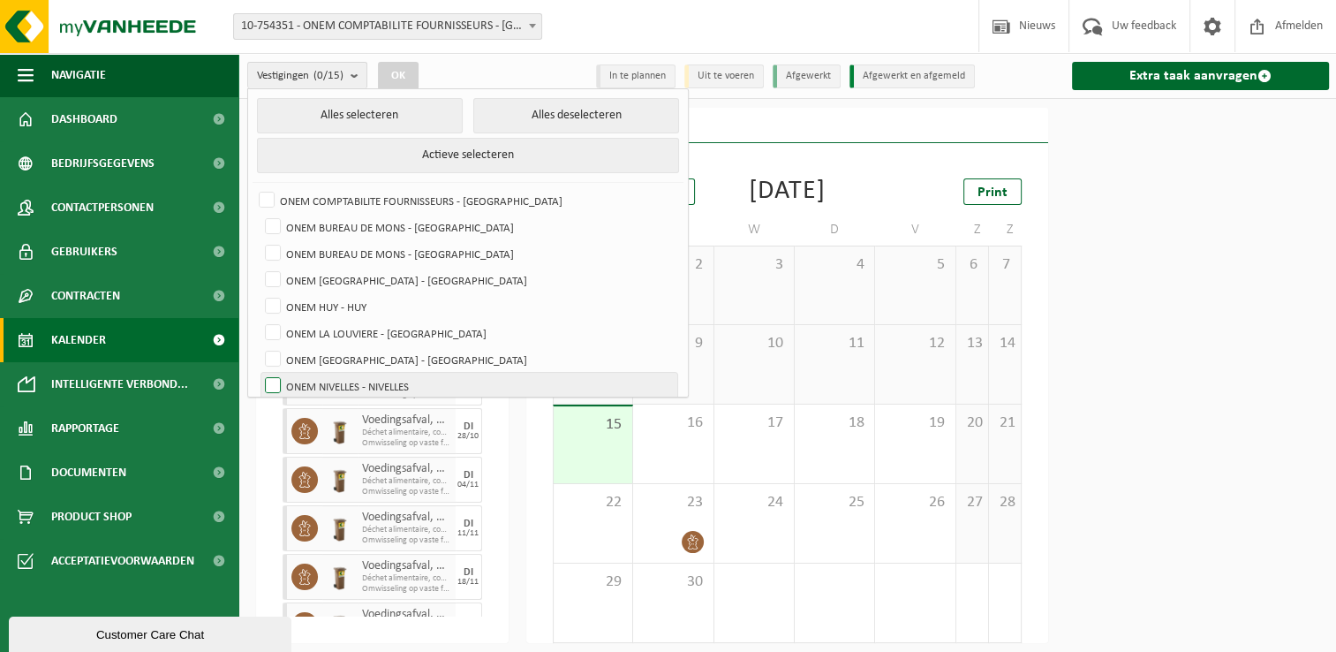
click at [382, 383] on label "ONEM NIVELLES - NIVELLES" at bounding box center [469, 386] width 416 height 26
click at [259, 373] on input "ONEM NIVELLES - NIVELLES" at bounding box center [258, 372] width 1 height 1
checkbox input "true"
click at [399, 73] on button "OK" at bounding box center [398, 76] width 41 height 28
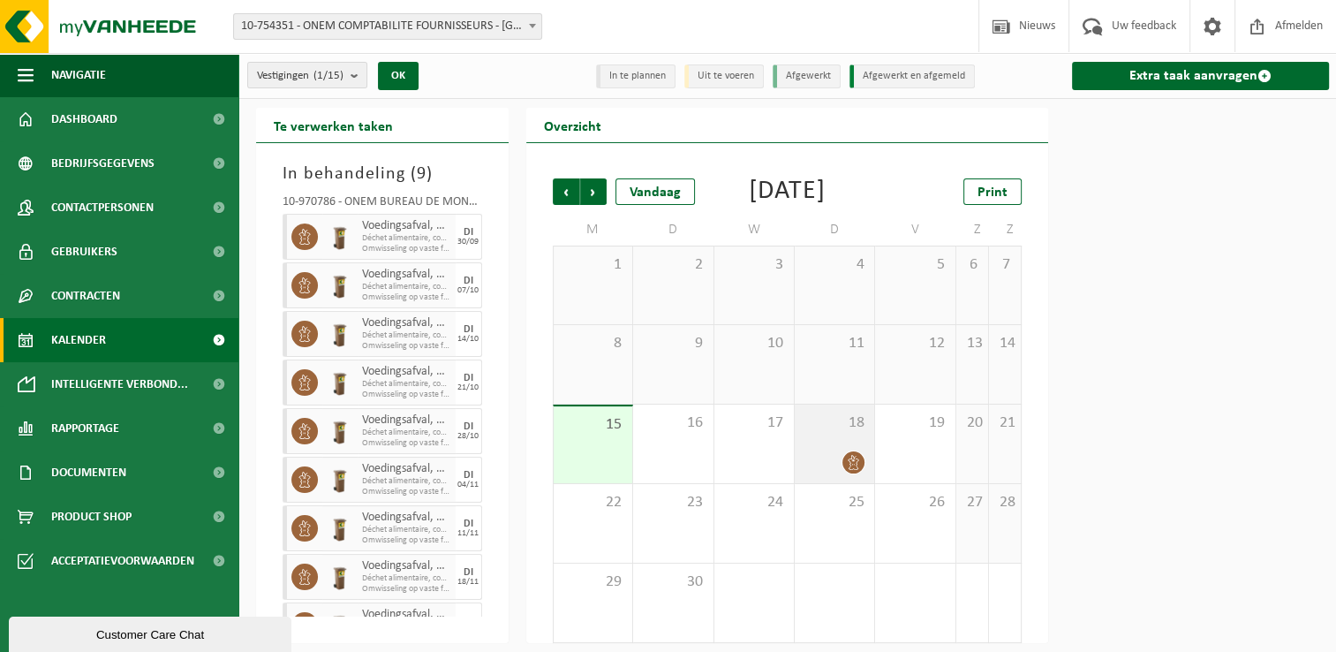
click at [832, 433] on span "18" at bounding box center [835, 422] width 62 height 19
